Goal: Information Seeking & Learning: Find specific page/section

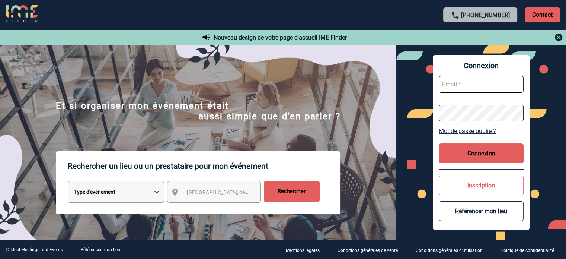
type input "[EMAIL_ADDRESS][DOMAIN_NAME]"
click at [464, 144] on button "Connexion" at bounding box center [481, 153] width 85 height 20
type input "ydeclercq@ime-groupe.com"
click at [489, 161] on button "Connexion" at bounding box center [481, 153] width 85 height 20
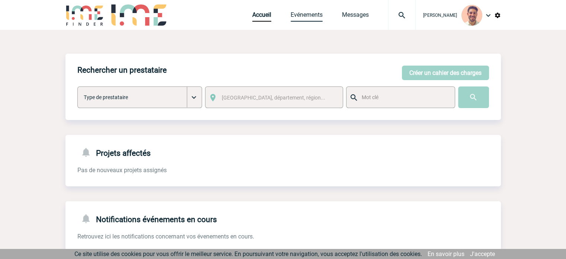
click at [300, 11] on link "Evénements" at bounding box center [307, 16] width 32 height 10
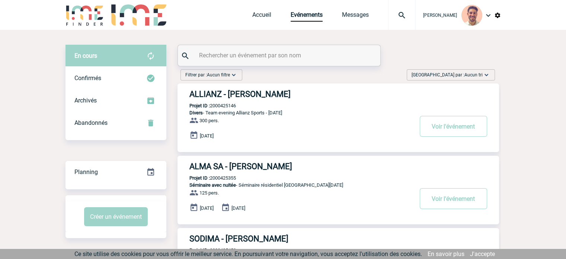
click at [246, 50] on input "text" at bounding box center [280, 55] width 166 height 11
paste input "2000425429"
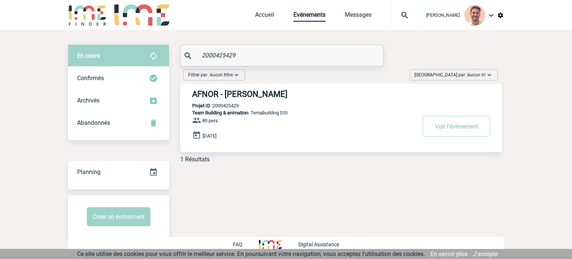
type input "2000425429"
click at [266, 92] on h3 "AFNOR - Sylvia MARCET" at bounding box center [303, 93] width 223 height 9
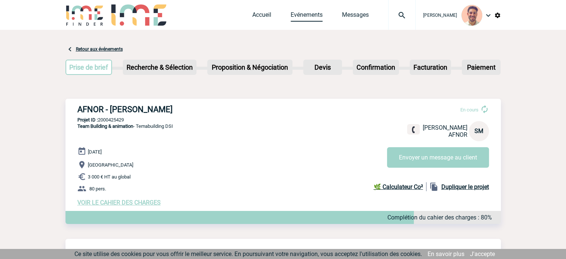
click at [298, 14] on link "Evénements" at bounding box center [307, 16] width 32 height 10
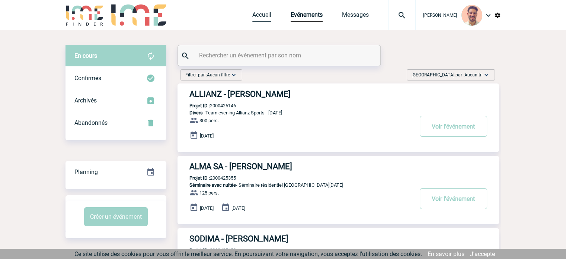
click at [263, 20] on link "Accueil" at bounding box center [261, 16] width 19 height 10
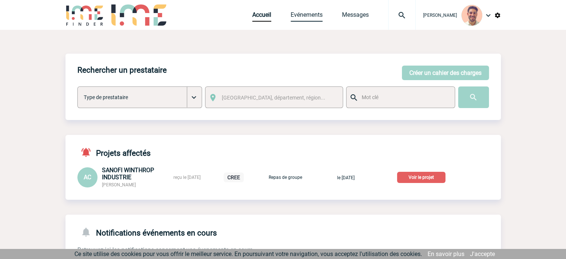
click at [312, 18] on link "Evénements" at bounding box center [307, 16] width 32 height 10
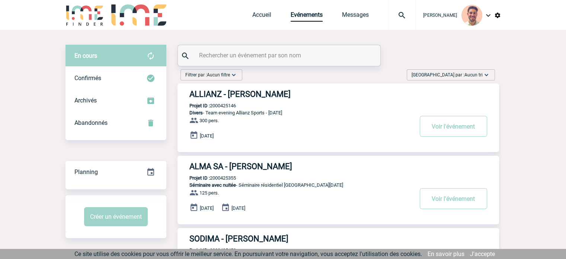
click at [254, 52] on input "text" at bounding box center [280, 55] width 166 height 11
paste input "2000425429"
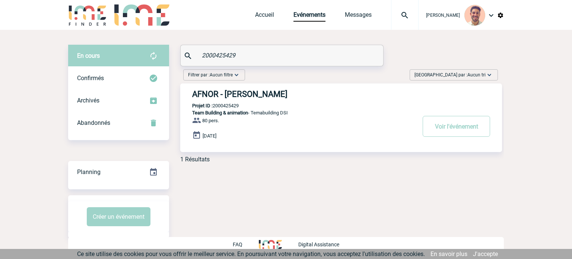
type input "2000425429"
click at [261, 95] on h3 "AFNOR - Sylvia MARCET" at bounding box center [303, 93] width 223 height 9
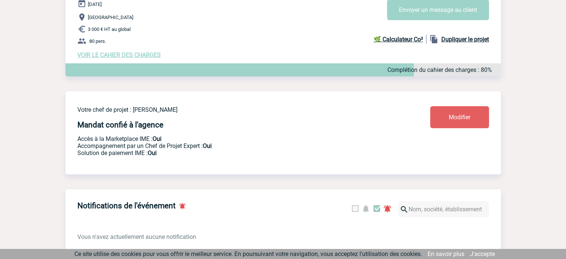
scroll to position [24, 0]
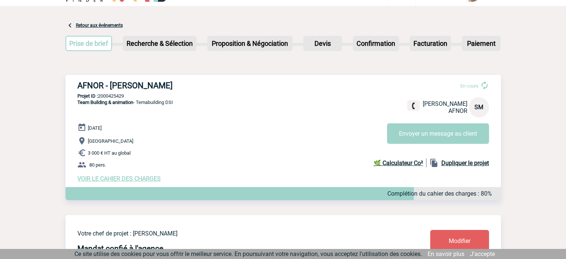
click at [129, 179] on span "VOIR LE CAHIER DES CHARGES" at bounding box center [118, 178] width 83 height 7
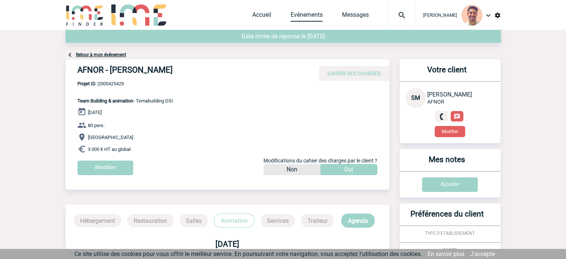
click at [316, 20] on link "Evénements" at bounding box center [307, 16] width 32 height 10
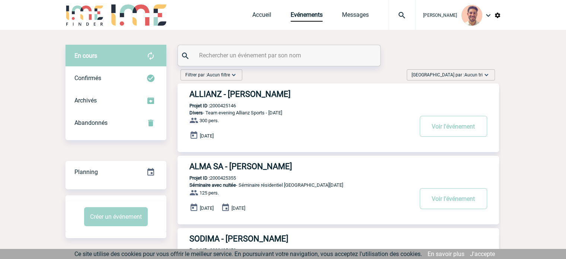
click at [254, 59] on input "text" at bounding box center [280, 55] width 166 height 11
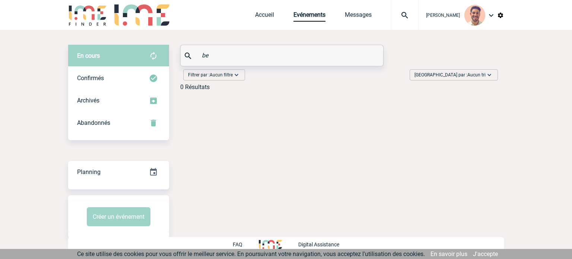
type input "b"
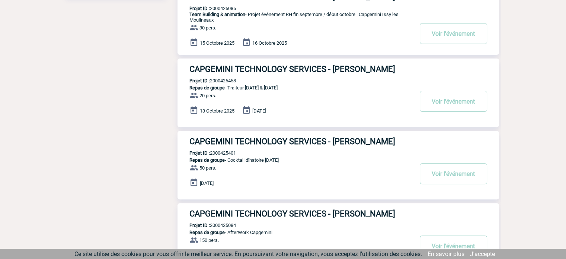
scroll to position [261, 0]
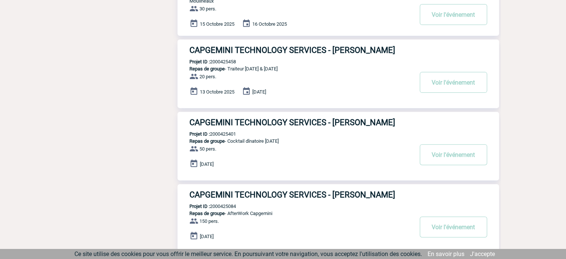
type input "capgemini"
click at [386, 50] on h3 "CAPGEMINI TECHNOLOGY SERVICES - Anne-Laure BRAUD" at bounding box center [301, 49] width 223 height 9
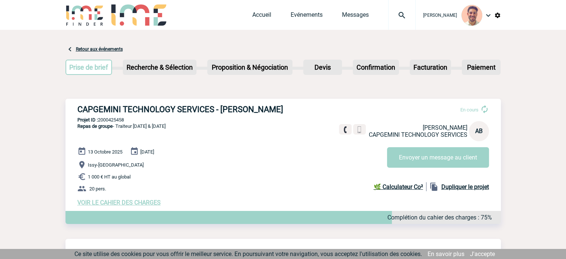
drag, startPoint x: 133, startPoint y: 118, endPoint x: 100, endPoint y: 121, distance: 33.0
click at [100, 121] on p "Projet ID : 2000425458" at bounding box center [284, 120] width 436 height 6
copy p "2000425458"
click at [308, 16] on link "Evénements" at bounding box center [307, 16] width 32 height 10
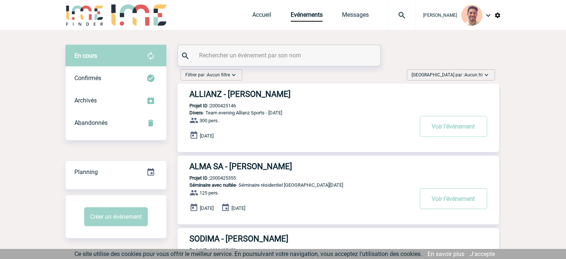
click at [276, 52] on input "text" at bounding box center [280, 55] width 166 height 11
paste input "2000425477"
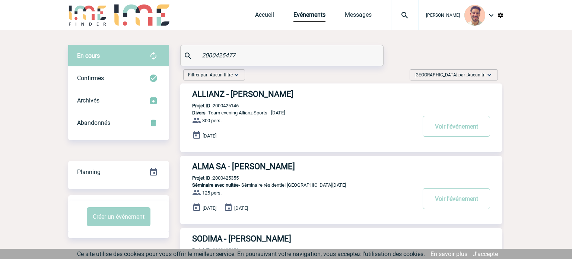
type input "2000425477"
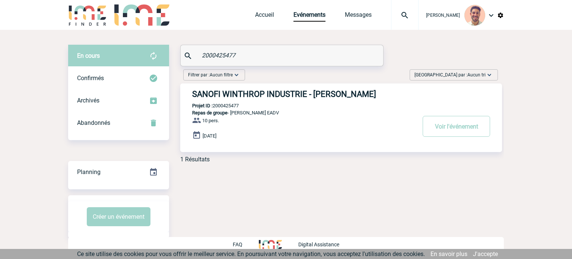
click at [349, 92] on h3 "SANOFI WINTHROP INDUSTRIE - Alexandra COIGNARD" at bounding box center [303, 93] width 223 height 9
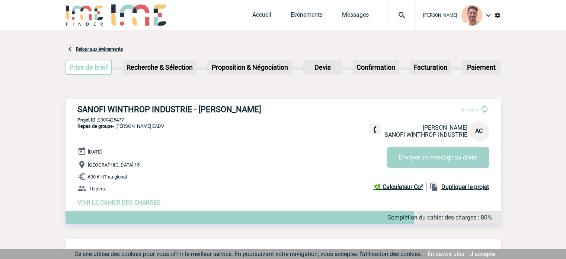
click at [141, 202] on span "VOIR LE CAHIER DES CHARGES" at bounding box center [118, 202] width 83 height 7
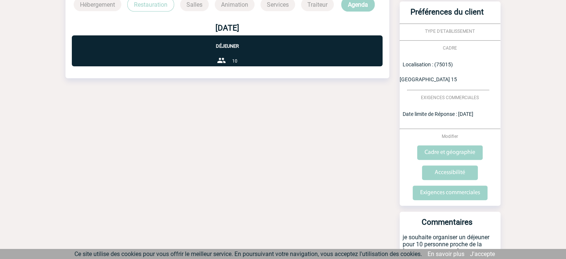
scroll to position [275, 0]
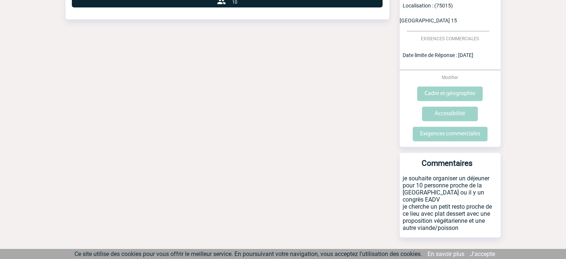
click at [197, 126] on div "Date limite de réponse le [DATE] Retour à mon événement SANOFI WINTHROP INDUSTR…" at bounding box center [284, 14] width 436 height 518
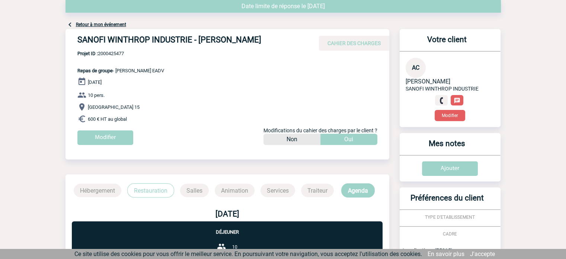
scroll to position [0, 0]
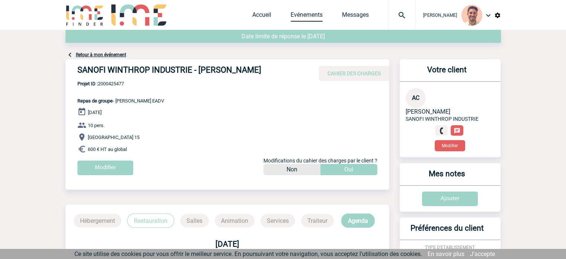
click at [310, 13] on link "Evénements" at bounding box center [307, 16] width 32 height 10
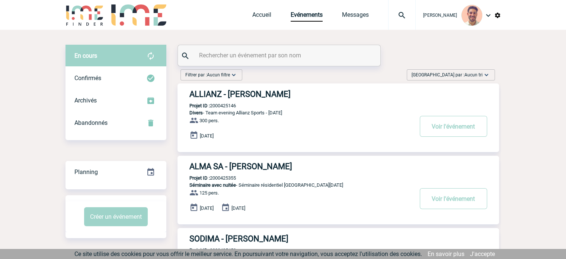
click at [236, 56] on input "text" at bounding box center [280, 55] width 166 height 11
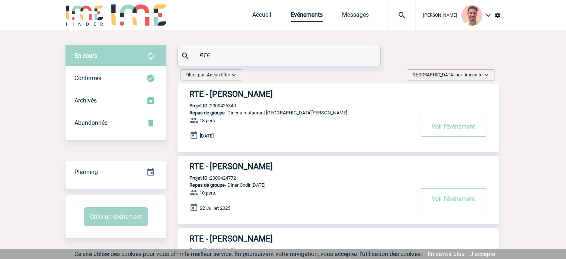
type input "RTE"
